Goal: Transaction & Acquisition: Obtain resource

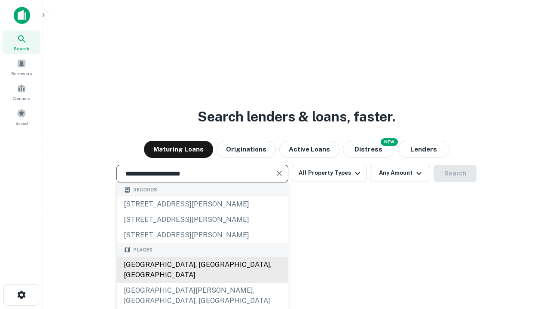
click at [202, 283] on div "Santa Monica, CA, USA" at bounding box center [202, 270] width 171 height 26
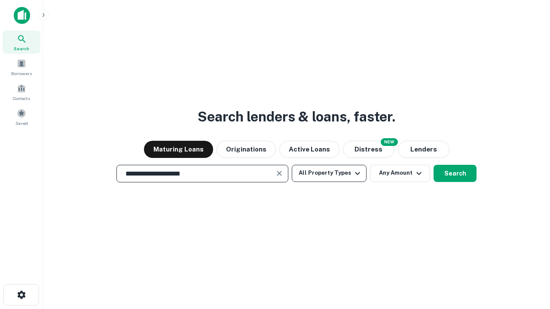
type input "**********"
click at [329, 173] on button "All Property Types" at bounding box center [329, 173] width 75 height 17
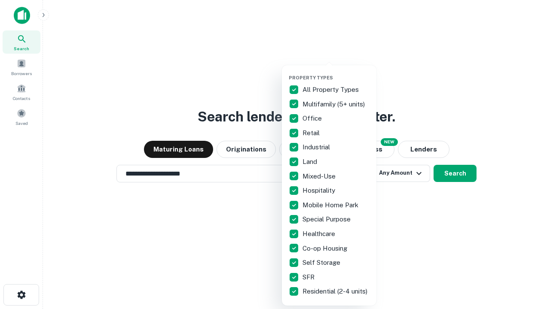
click at [336, 72] on button "button" at bounding box center [336, 72] width 94 height 0
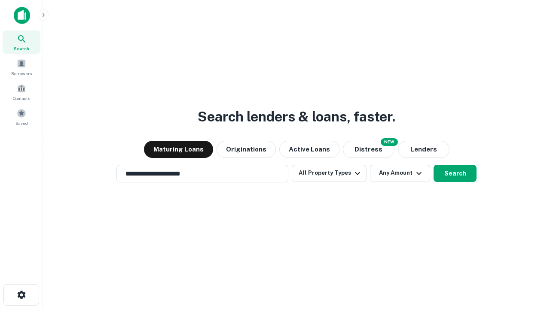
scroll to position [5, 103]
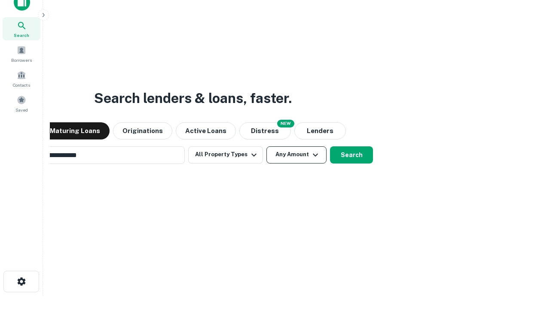
click at [266, 146] on button "Any Amount" at bounding box center [296, 154] width 60 height 17
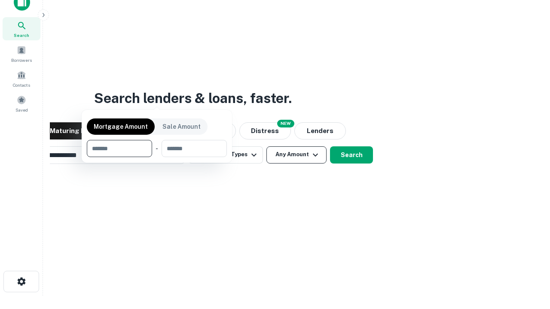
scroll to position [14, 0]
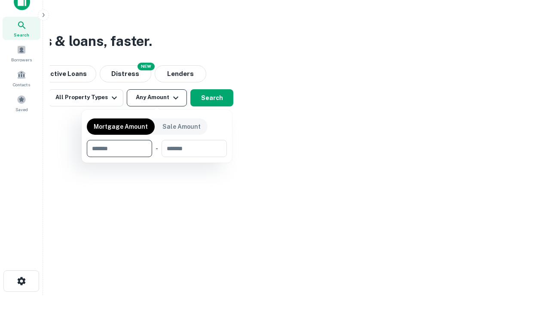
type input "*******"
click at [157, 157] on button "button" at bounding box center [157, 157] width 140 height 0
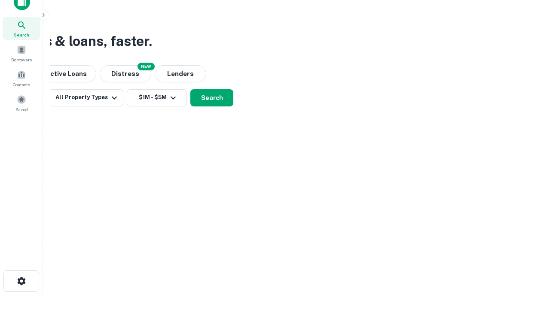
scroll to position [5, 158]
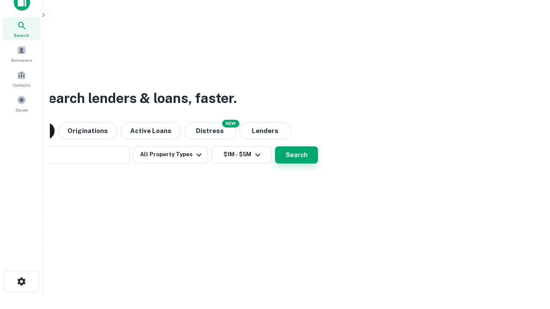
click at [275, 146] on button "Search" at bounding box center [296, 154] width 43 height 17
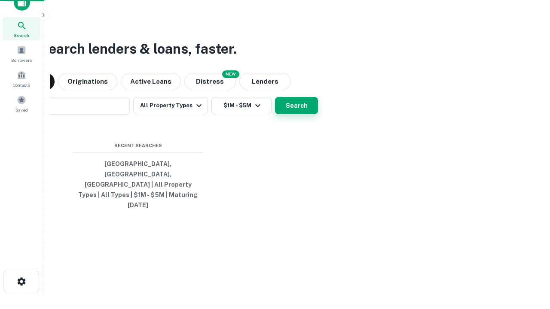
scroll to position [23, 243]
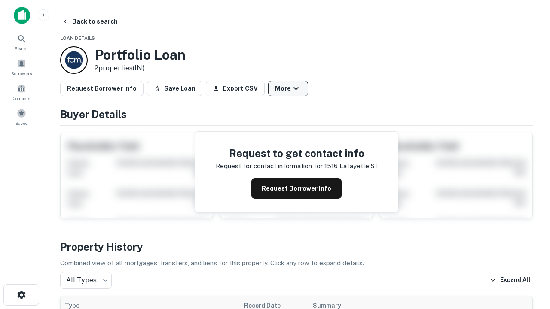
click at [288, 88] on button "More" at bounding box center [288, 88] width 40 height 15
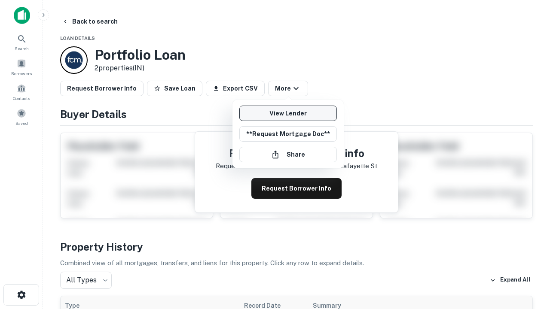
click at [288, 113] on link "View Lender" at bounding box center [287, 113] width 97 height 15
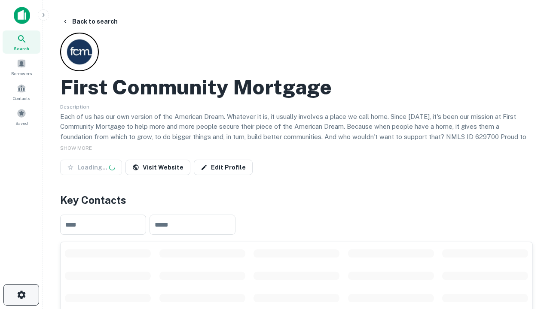
click at [21, 295] on icon "button" at bounding box center [21, 295] width 10 height 10
